Goal: Task Accomplishment & Management: Manage account settings

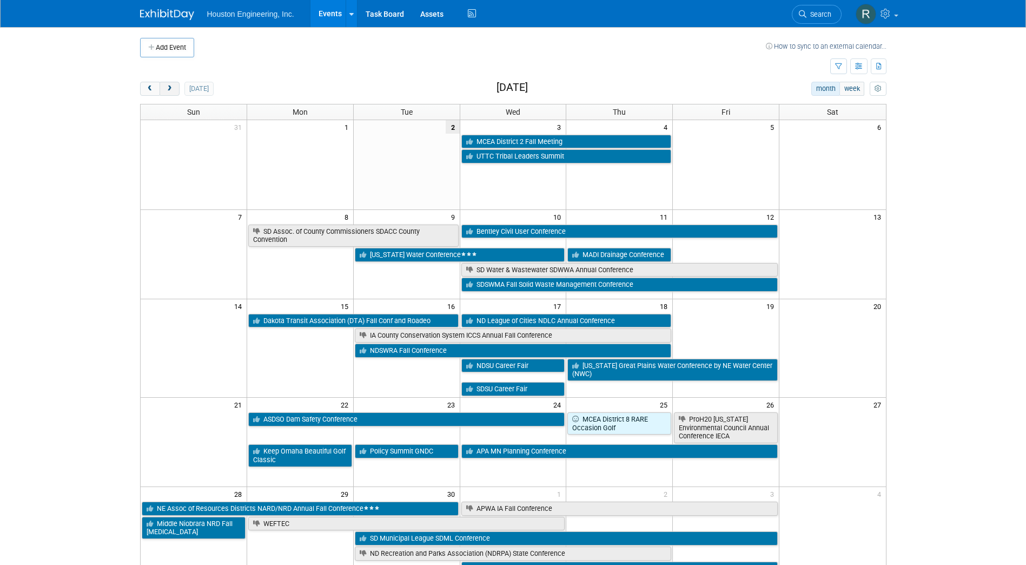
click at [173, 88] on span "next" at bounding box center [169, 88] width 8 height 7
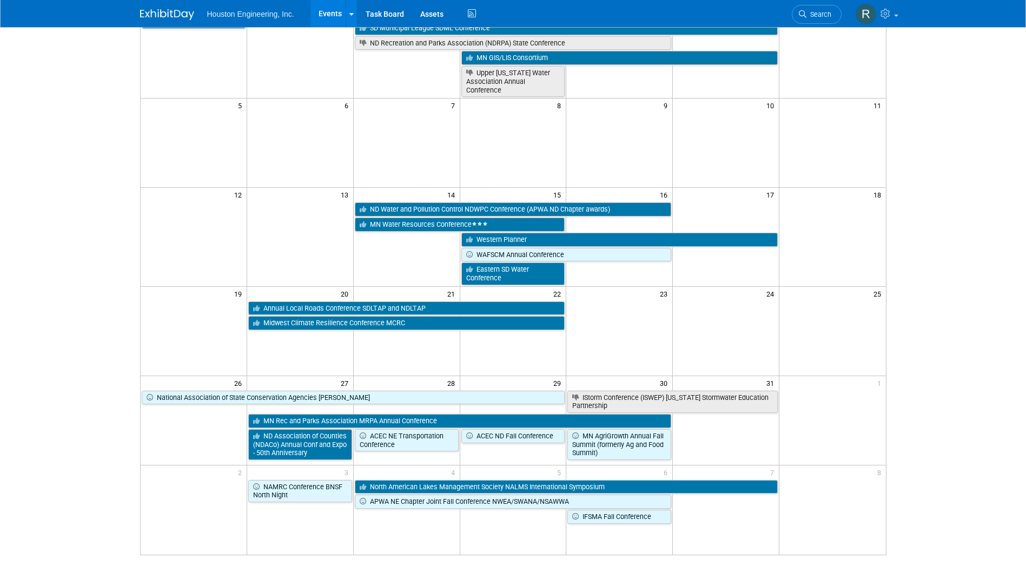
scroll to position [162, 0]
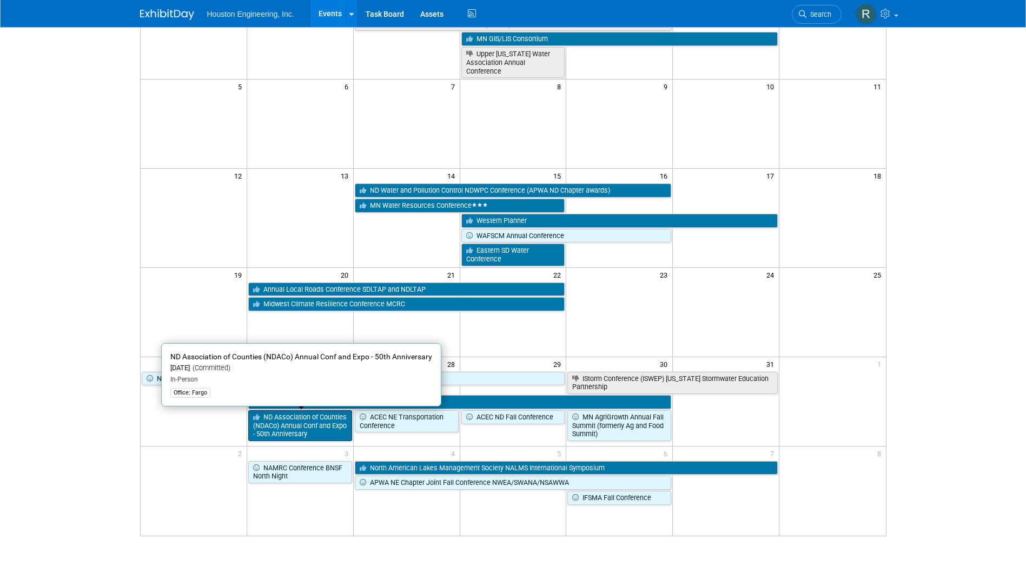
click at [323, 428] on link "ND Association of Counties (NDACo) Annual Conf and Expo - 50th Anniversary" at bounding box center [300, 425] width 104 height 31
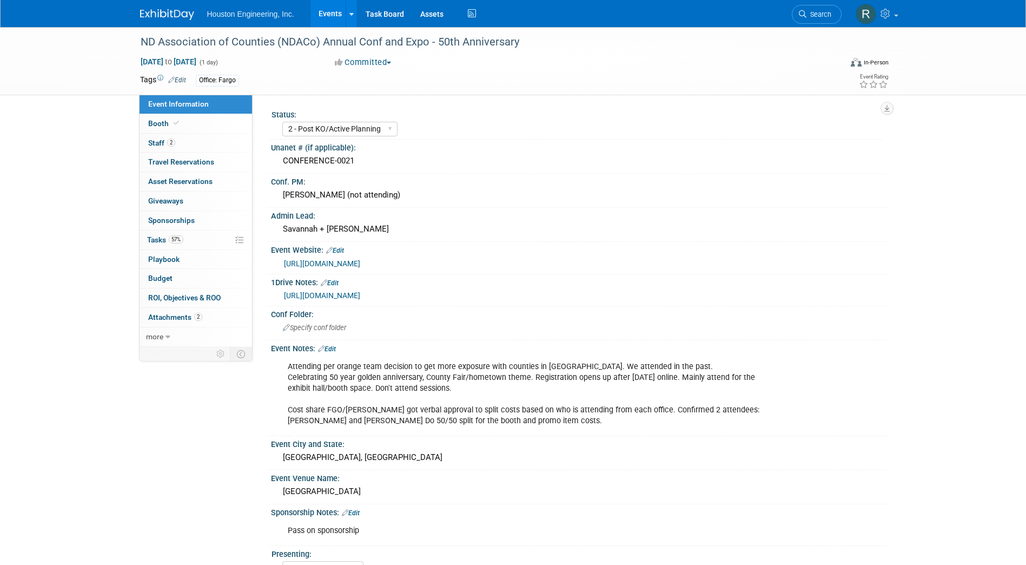
select select "2 - Post KO/Active Planning"
select select "No"
select select "Transportation"
click at [193, 138] on link "2 Staff 2" at bounding box center [196, 143] width 112 height 19
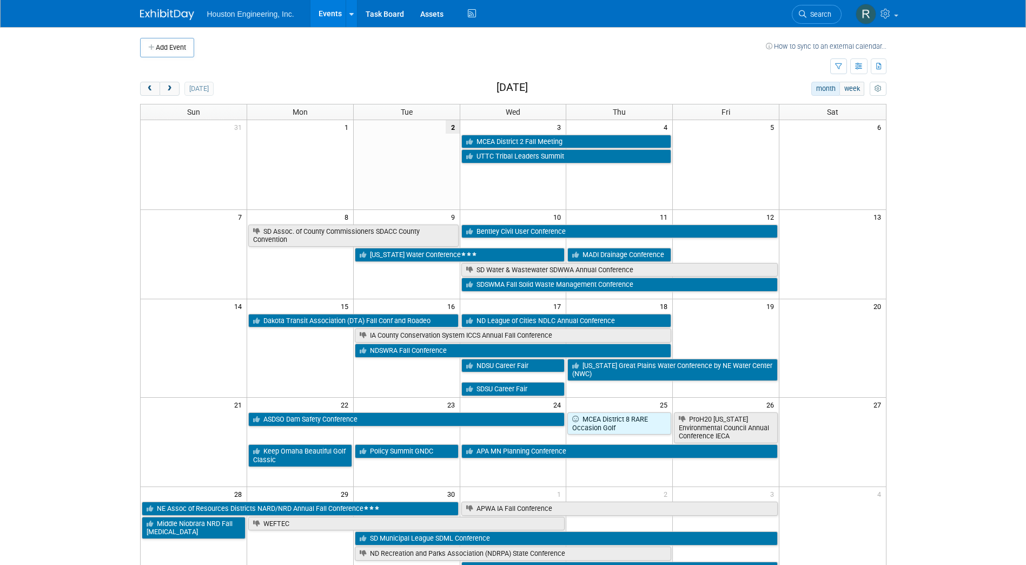
scroll to position [54, 0]
